Goal: Information Seeking & Learning: Learn about a topic

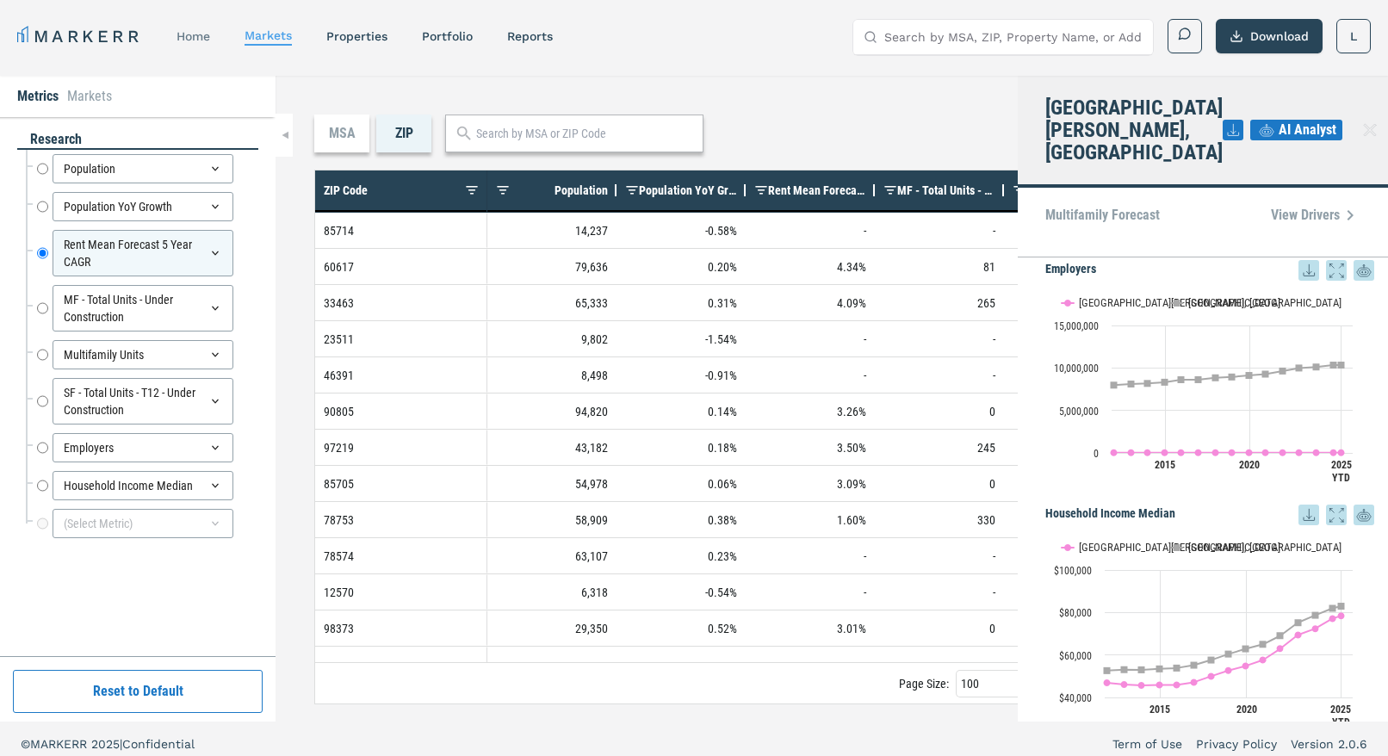
click at [187, 40] on link "home" at bounding box center [193, 36] width 34 height 14
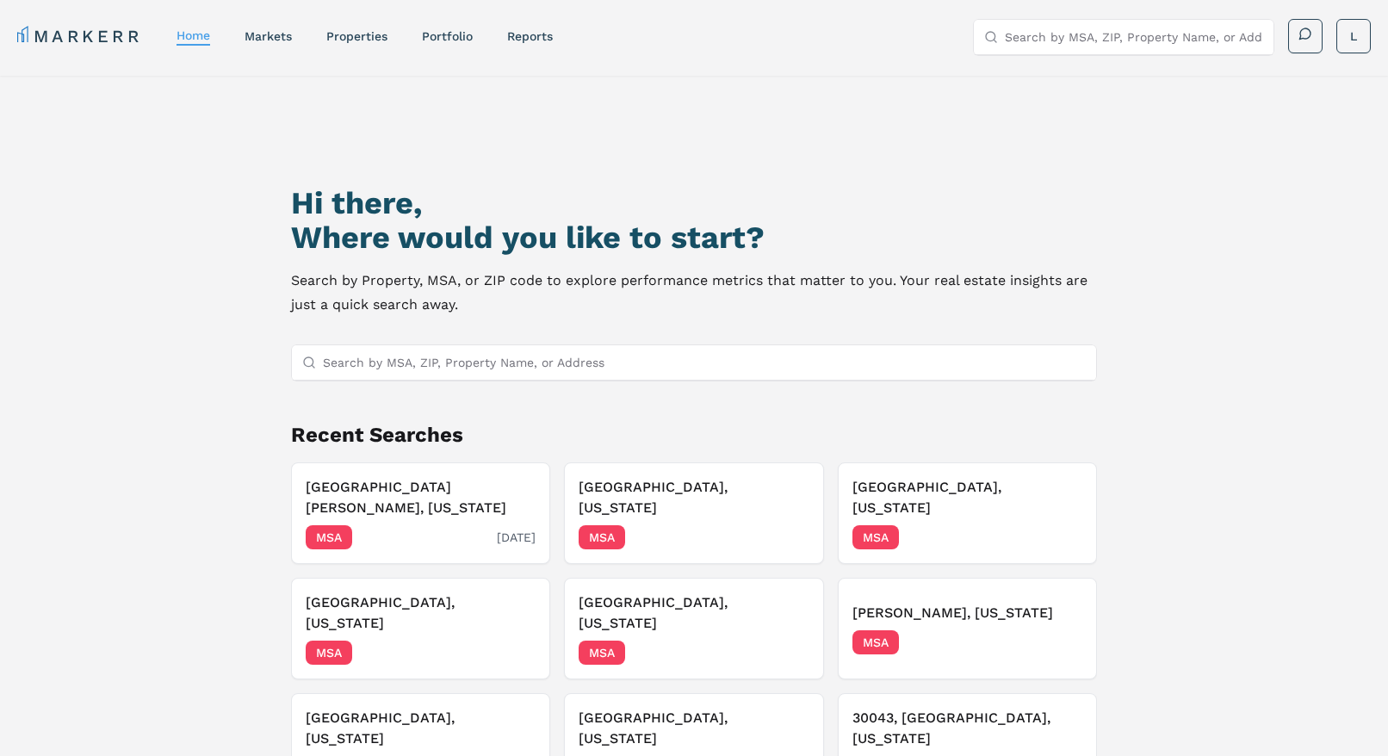
click at [423, 501] on div "[GEOGRAPHIC_DATA][PERSON_NAME], [US_STATE] MSA [DATE]" at bounding box center [421, 513] width 230 height 72
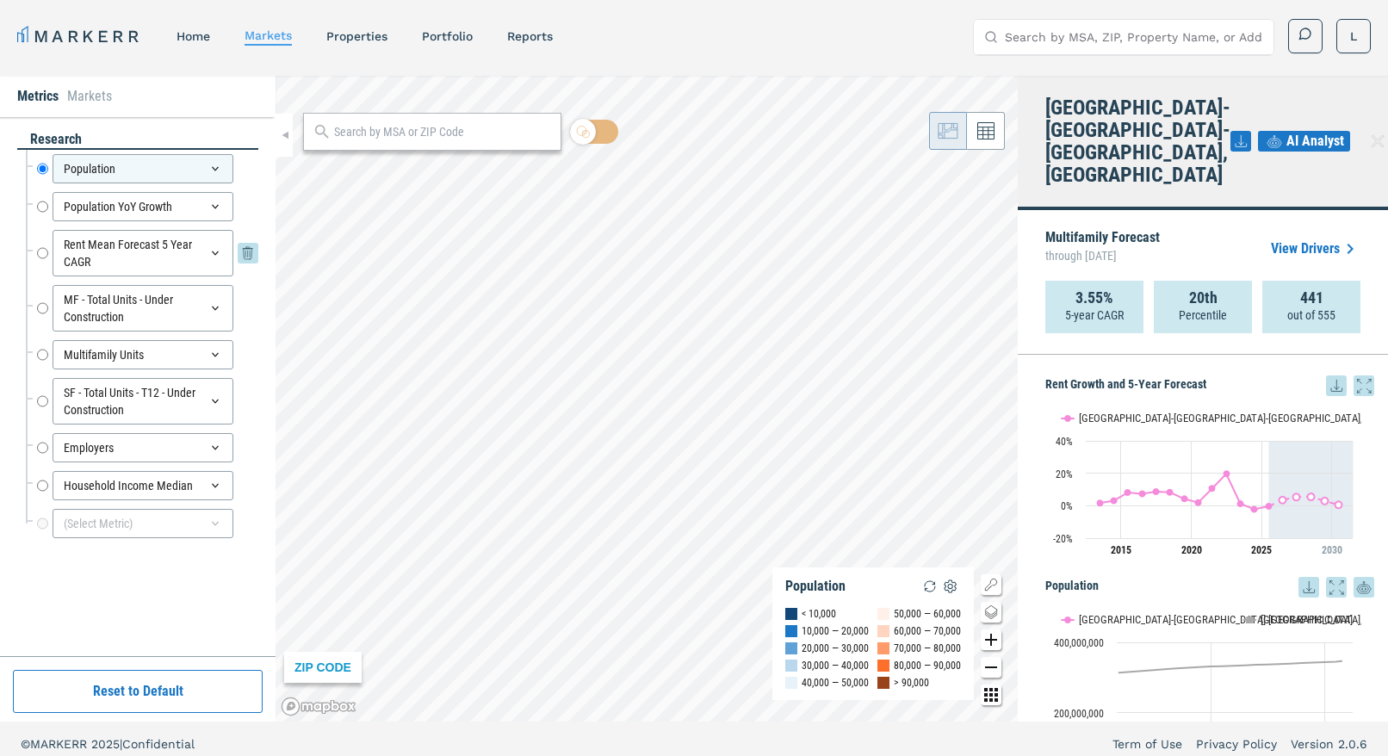
click at [40, 255] on input "Rent Mean Forecast 5 Year CAGR" at bounding box center [42, 253] width 11 height 46
radio input "false"
radio input "true"
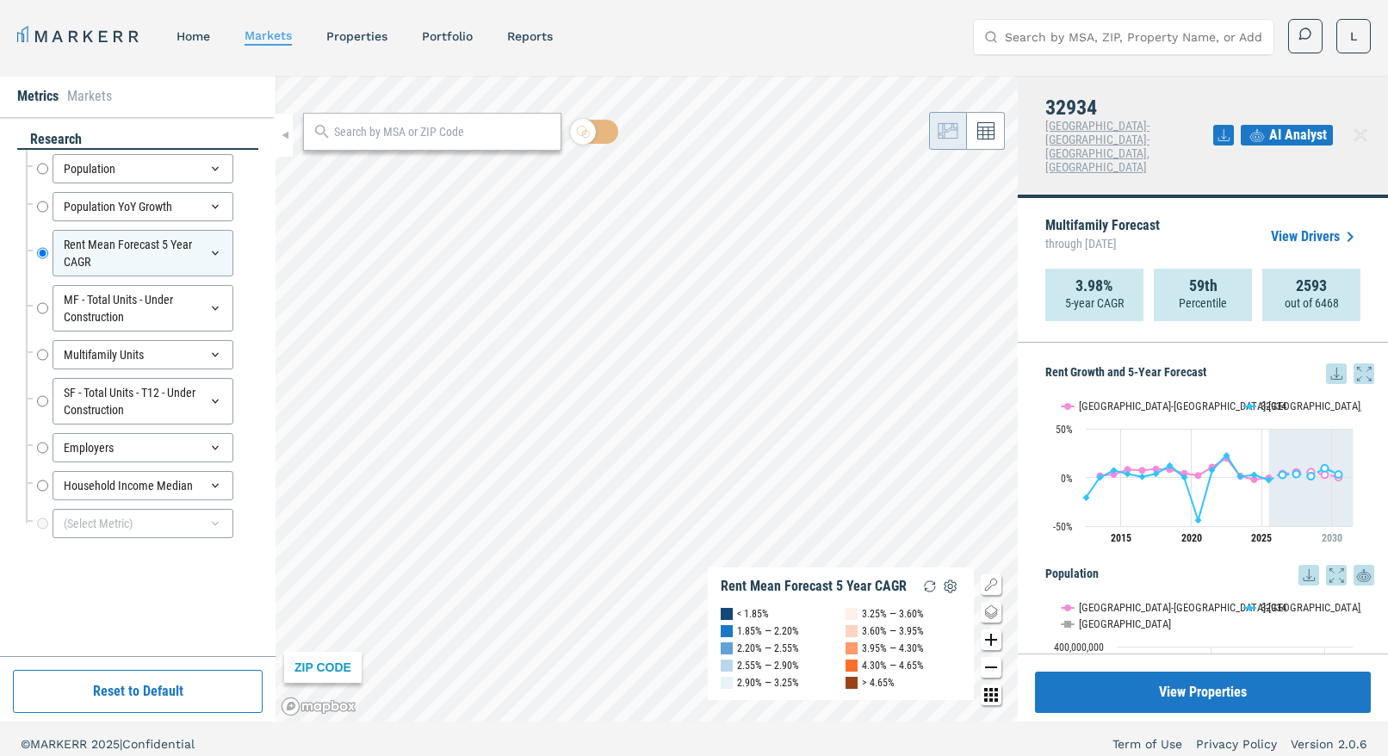
click at [415, 142] on div at bounding box center [432, 132] width 258 height 38
click at [421, 133] on input "text" at bounding box center [443, 132] width 218 height 18
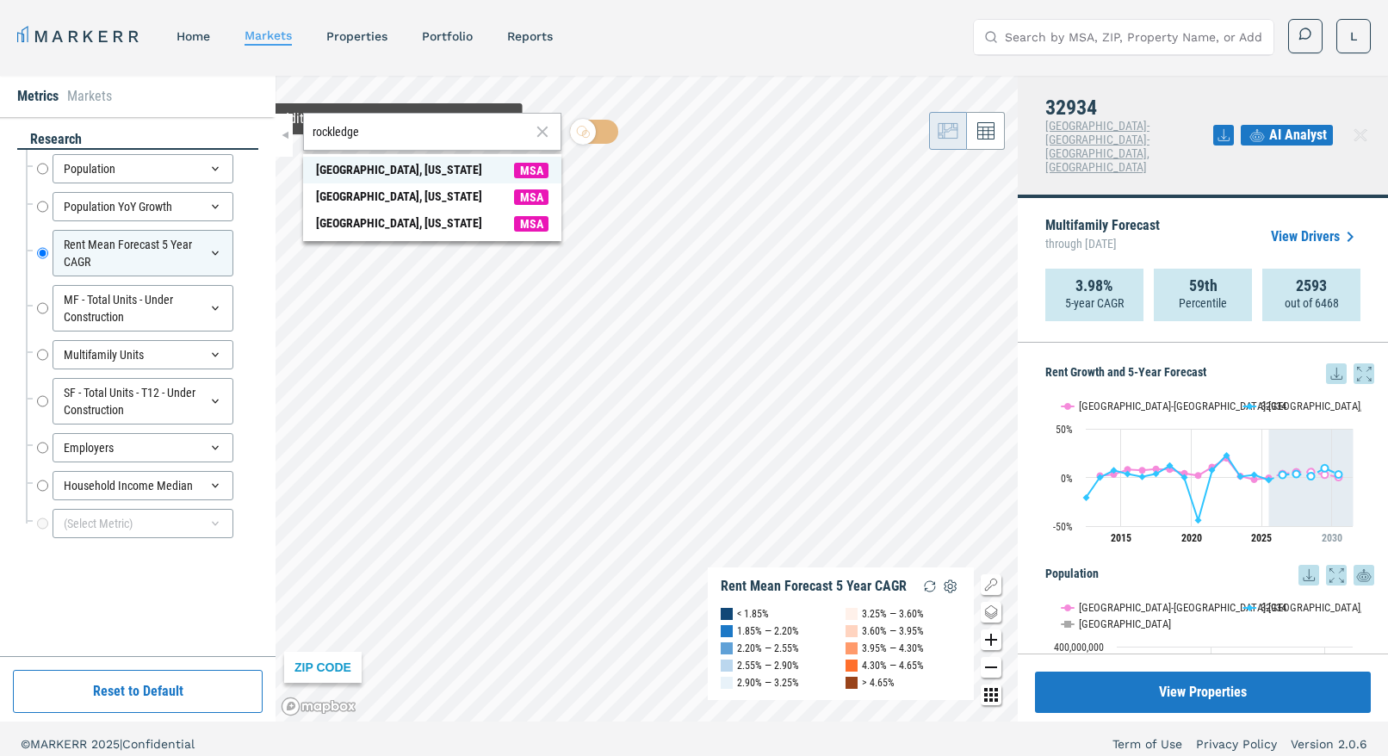
type input "rockledge"
click at [376, 168] on div "[GEOGRAPHIC_DATA], [US_STATE]" at bounding box center [399, 170] width 166 height 18
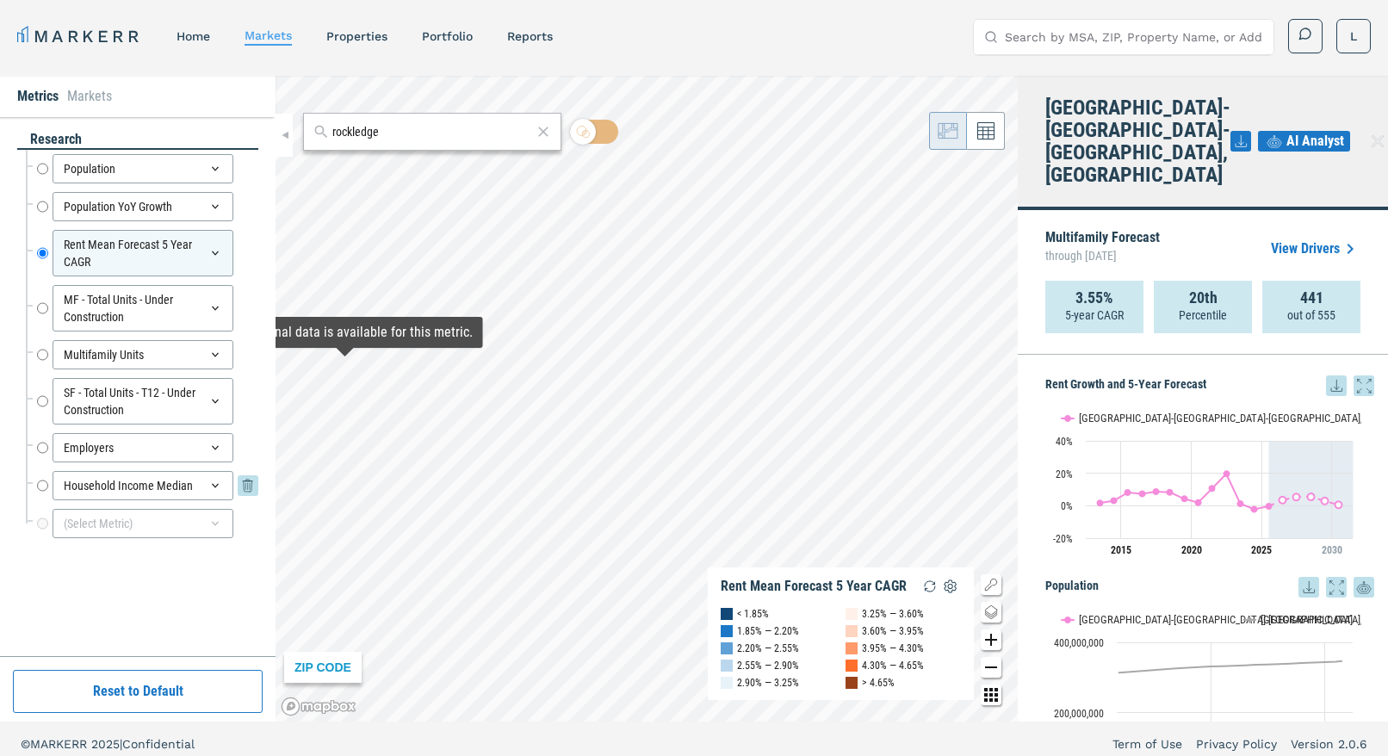
click at [42, 486] on input "Household Income Median" at bounding box center [42, 485] width 11 height 29
radio input "false"
radio input "true"
